Goal: Information Seeking & Learning: Learn about a topic

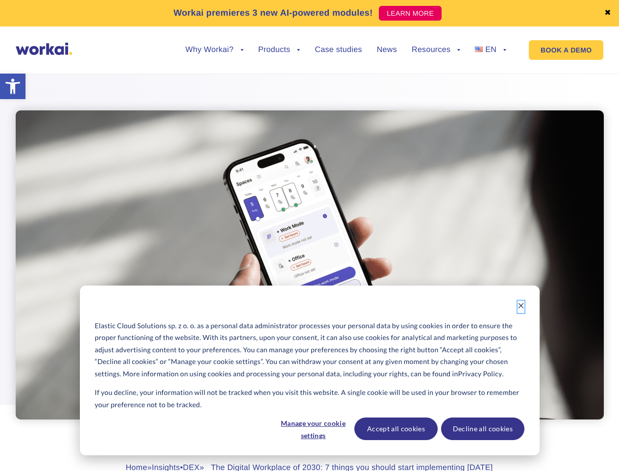
click at [521, 306] on icon "Dismiss cookie banner" at bounding box center [521, 305] width 7 height 7
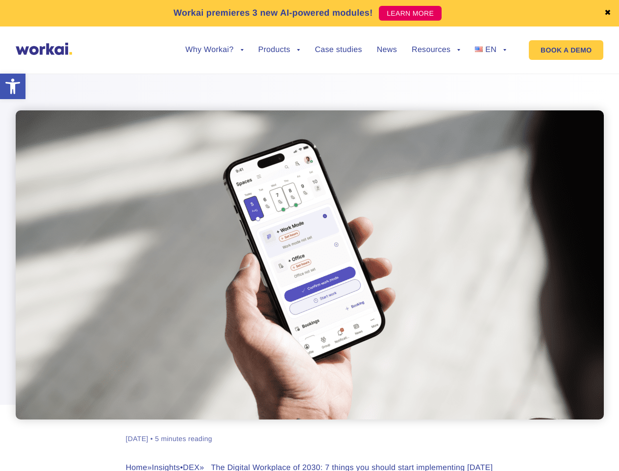
click at [313, 428] on div "[PERSON_NAME] [DATE] • 5 minutes reading Home » Insights • DEX » The Digital Wo…" at bounding box center [310, 294] width 544 height 467
click at [396, 428] on div "[PERSON_NAME] [DATE] • 5 minutes reading Home » Insights • DEX » The Digital Wo…" at bounding box center [310, 294] width 544 height 467
click at [482, 428] on div "[PERSON_NAME] [DATE] • 5 minutes reading Home » Insights • DEX » The Digital Wo…" at bounding box center [310, 294] width 544 height 467
click at [608, 13] on link "✖" at bounding box center [607, 13] width 7 height 8
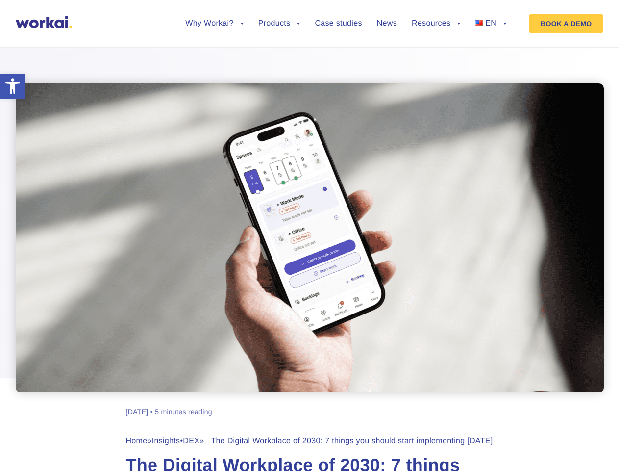
click at [214, 57] on div at bounding box center [309, 213] width 619 height 358
click at [214, 50] on div at bounding box center [309, 213] width 619 height 358
click at [279, 57] on div at bounding box center [309, 213] width 619 height 358
click at [436, 57] on div at bounding box center [309, 213] width 619 height 358
click at [436, 50] on div at bounding box center [309, 213] width 619 height 358
